Goal: Information Seeking & Learning: Compare options

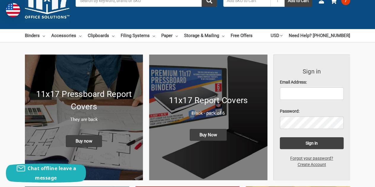
scroll to position [29, 0]
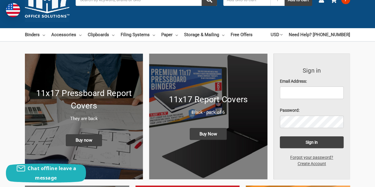
click at [246, 104] on h1 "11x17 Report Covers" at bounding box center [209, 99] width 106 height 12
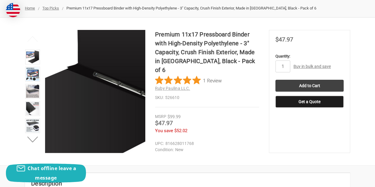
click at [123, 106] on img at bounding box center [16, 29] width 380 height 380
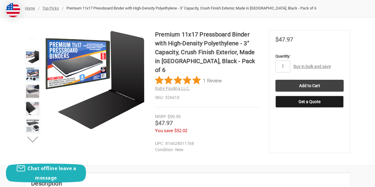
click at [126, 93] on img at bounding box center [95, 80] width 100 height 100
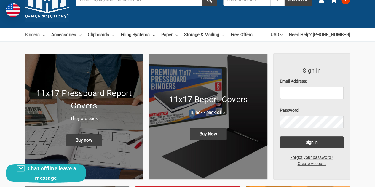
click at [41, 34] on link "Binders" at bounding box center [35, 34] width 20 height 13
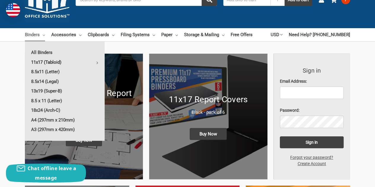
click at [50, 61] on link "11x17 (Tabloid)" at bounding box center [65, 62] width 80 height 9
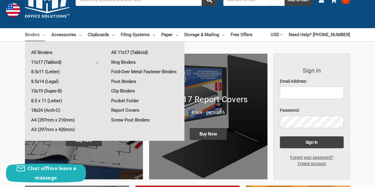
click at [123, 50] on link "All 11x17 (Tabloid)" at bounding box center [145, 52] width 80 height 9
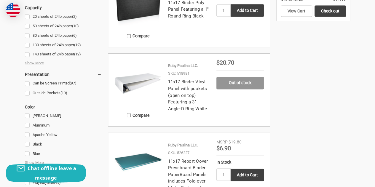
scroll to position [478, 0]
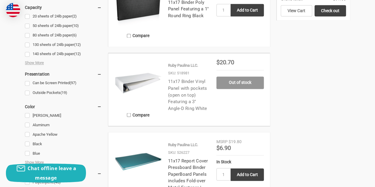
click at [195, 82] on link "11x17 Binder Vinyl Panel with pockets (open on top) Featuring a 3" Angle-D Ring…" at bounding box center [187, 95] width 39 height 32
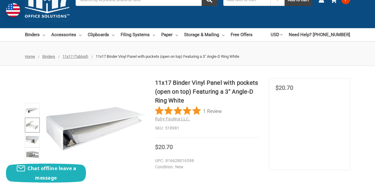
click at [31, 121] on img at bounding box center [32, 125] width 13 height 13
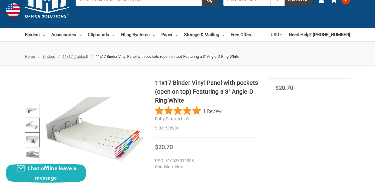
click at [31, 138] on img at bounding box center [32, 140] width 13 height 13
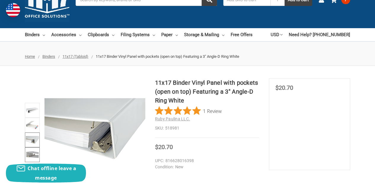
click at [32, 150] on img at bounding box center [32, 154] width 13 height 13
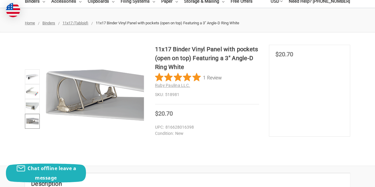
scroll to position [63, 0]
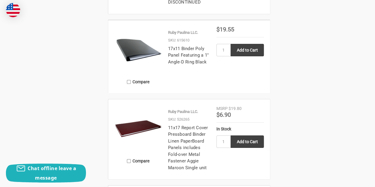
scroll to position [1103, 0]
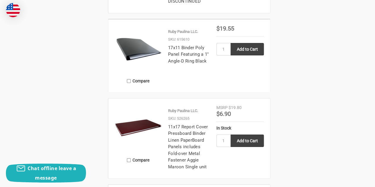
click at [139, 56] on img at bounding box center [138, 49] width 47 height 47
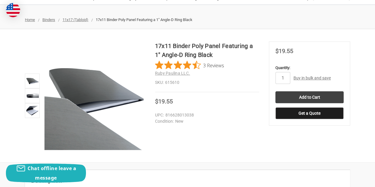
scroll to position [66, 0]
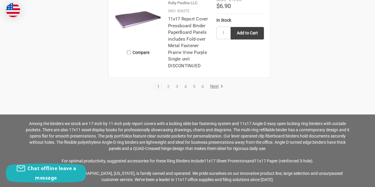
scroll to position [1298, 0]
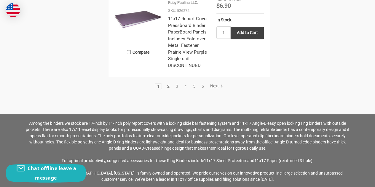
click at [169, 88] on link "2" at bounding box center [168, 86] width 7 height 4
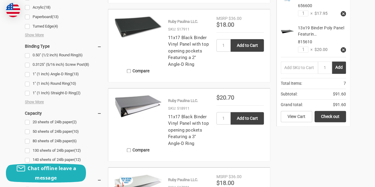
scroll to position [373, 0]
click at [144, 102] on img at bounding box center [138, 105] width 47 height 23
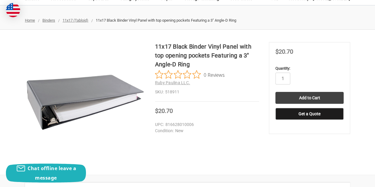
click at [41, 97] on img at bounding box center [85, 102] width 121 height 58
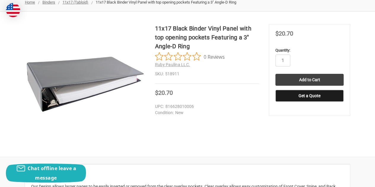
scroll to position [83, 0]
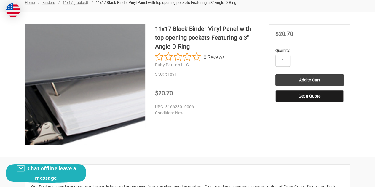
click at [56, 106] on img at bounding box center [148, 73] width 380 height 185
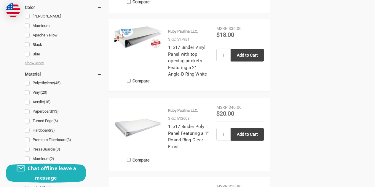
scroll to position [577, 0]
click at [134, 38] on img at bounding box center [138, 38] width 47 height 24
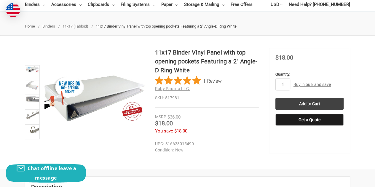
scroll to position [59, 0]
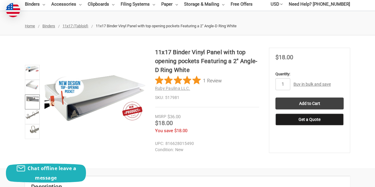
click at [31, 104] on link at bounding box center [32, 102] width 15 height 15
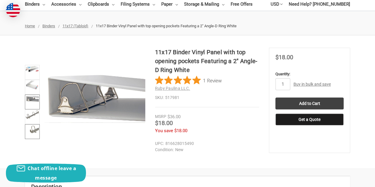
click at [30, 125] on img at bounding box center [32, 129] width 13 height 9
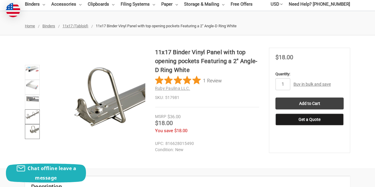
click at [30, 113] on img at bounding box center [32, 114] width 13 height 9
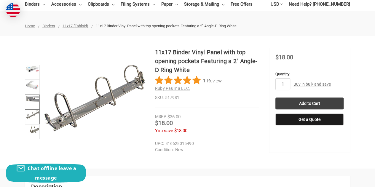
click at [30, 106] on link at bounding box center [32, 102] width 15 height 15
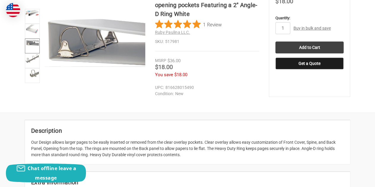
scroll to position [106, 0]
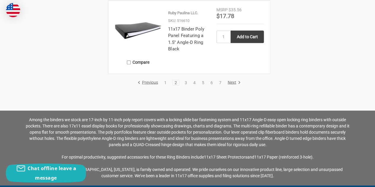
scroll to position [1264, 0]
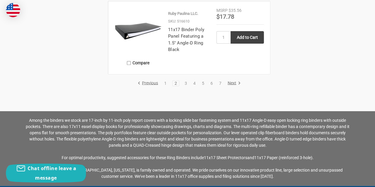
click at [232, 81] on link "Next" at bounding box center [233, 83] width 15 height 5
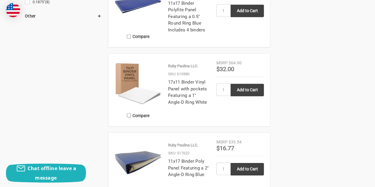
scroll to position [858, 0]
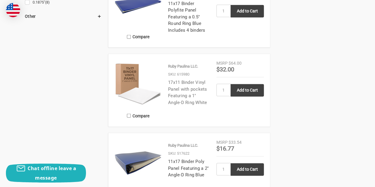
click at [188, 80] on link "17x11 Binder Vinyl Panel with pockets Featuring a 1" Angle-D Ring White" at bounding box center [187, 93] width 39 height 26
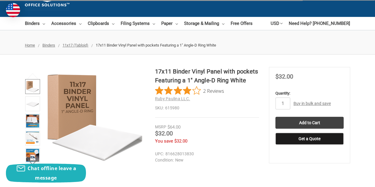
scroll to position [40, 0]
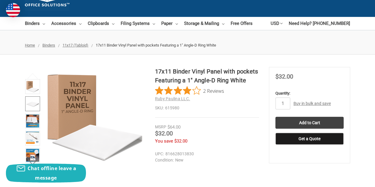
click at [34, 107] on img at bounding box center [32, 103] width 13 height 13
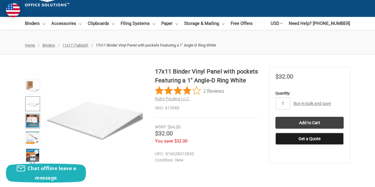
click at [33, 121] on img at bounding box center [32, 121] width 13 height 13
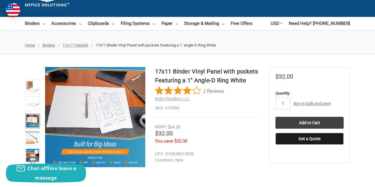
click at [33, 121] on img at bounding box center [32, 121] width 13 height 13
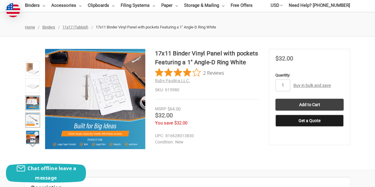
scroll to position [59, 0]
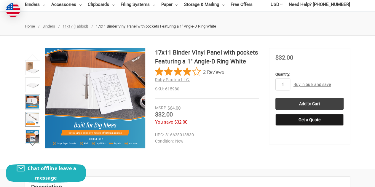
click at [31, 117] on img at bounding box center [32, 119] width 13 height 13
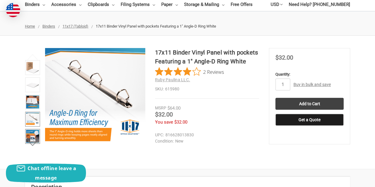
click at [32, 135] on img at bounding box center [32, 136] width 13 height 13
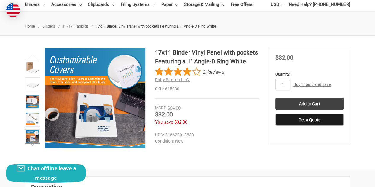
click at [34, 145] on button "Next" at bounding box center [33, 143] width 18 height 12
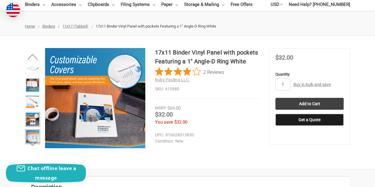
click at [34, 132] on img at bounding box center [32, 136] width 13 height 13
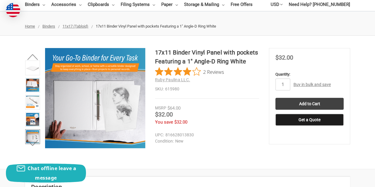
click at [211, 72] on span "2 Reviews" at bounding box center [213, 71] width 21 height 9
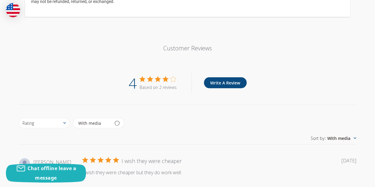
scroll to position [664, 0]
